Goal: Transaction & Acquisition: Purchase product/service

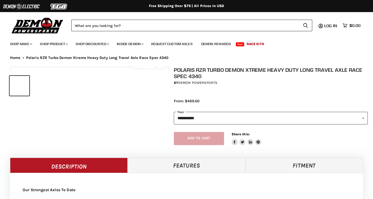
select select "******"
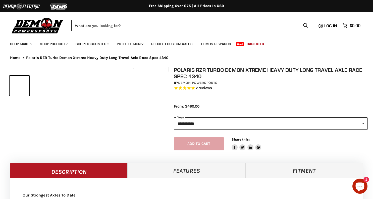
select select "******"
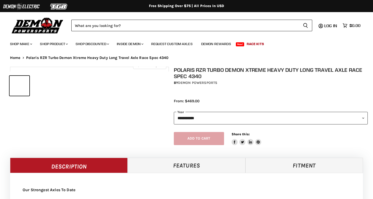
select select "******"
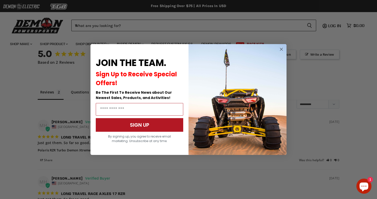
scroll to position [583, 0]
